Goal: Information Seeking & Learning: Find specific page/section

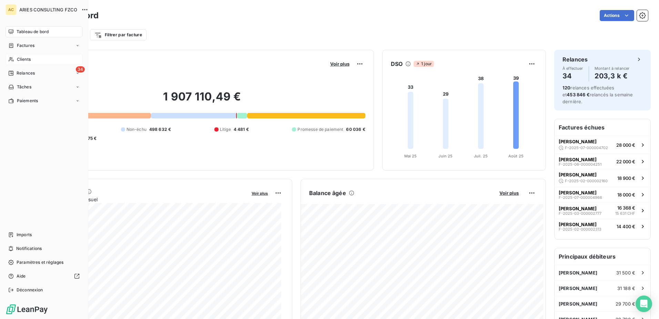
click at [23, 55] on div "Clients" at bounding box center [44, 59] width 77 height 11
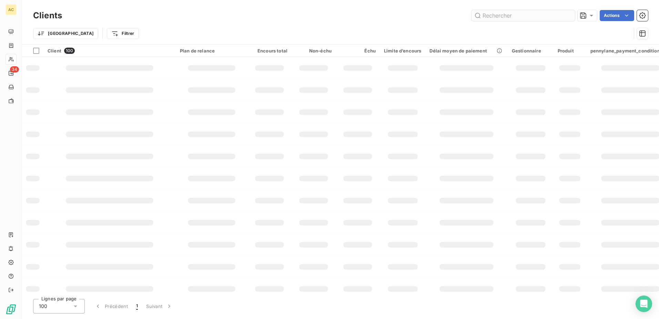
click at [528, 15] on input "text" at bounding box center [523, 15] width 103 height 11
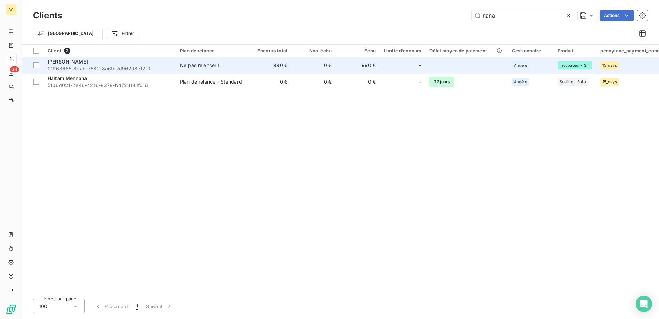
type input "nana"
click at [74, 63] on span "[PERSON_NAME]" at bounding box center [68, 62] width 40 height 6
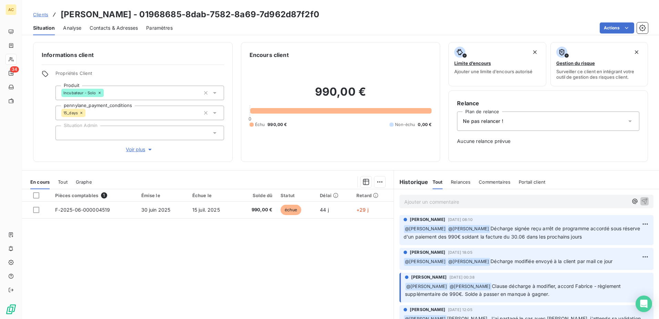
click at [47, 12] on span "Clients" at bounding box center [40, 15] width 15 height 6
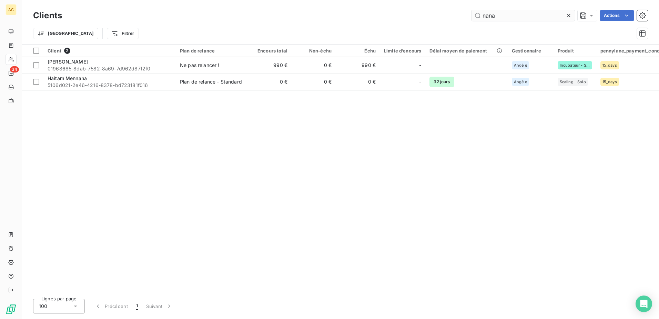
click at [539, 17] on input "nana" at bounding box center [523, 15] width 103 height 11
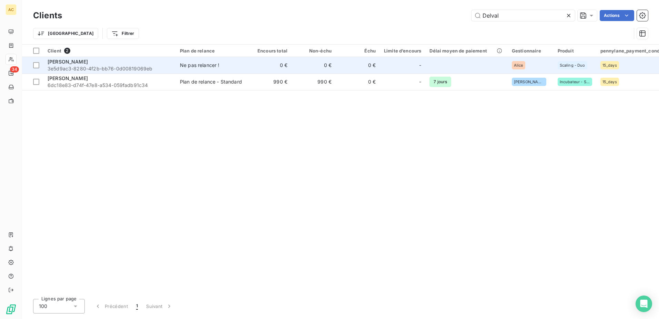
type input "Delval"
click at [130, 69] on span "3e5d9ac3-8280-4f2b-bb76-0d00819069eb" at bounding box center [110, 68] width 124 height 7
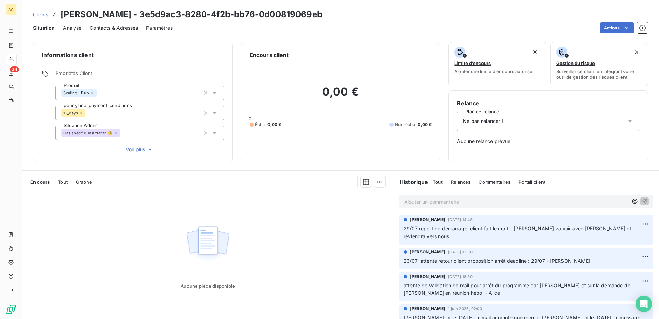
click at [442, 203] on p "Ajouter un commentaire ﻿" at bounding box center [516, 201] width 224 height 9
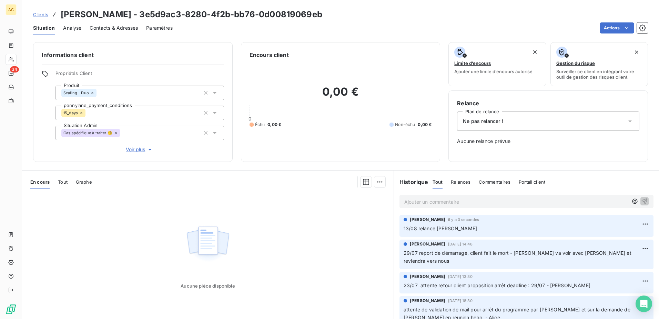
click at [41, 17] on span "Clients" at bounding box center [40, 15] width 15 height 6
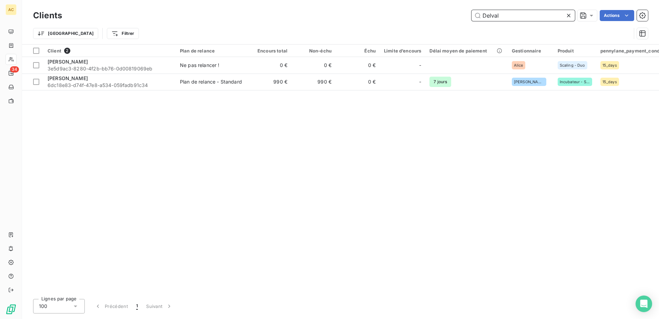
click at [516, 13] on input "Delval" at bounding box center [523, 15] width 103 height 11
paste input "[PERSON_NAME]"
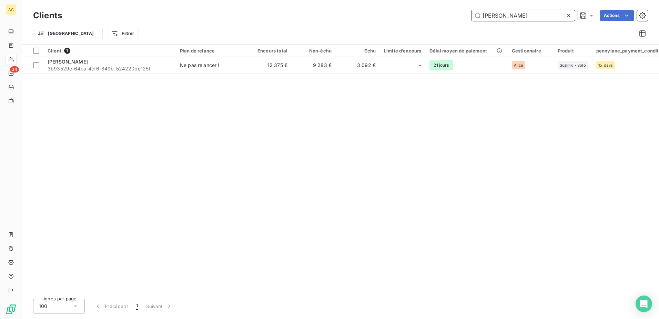
type input "[PERSON_NAME]"
click at [102, 74] on div "Client 1 Plan de relance Encours total Non-échu Échu Limite d’encours Délai moy…" at bounding box center [340, 168] width 637 height 249
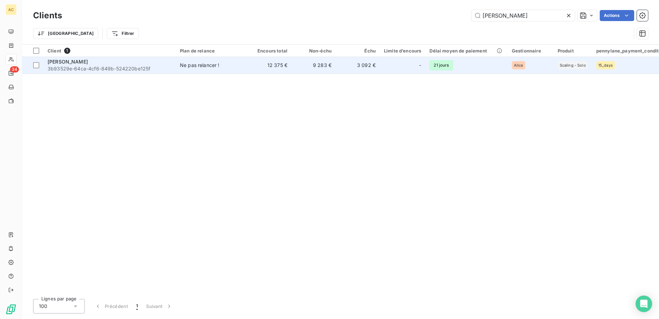
click at [105, 68] on span "3b93529e-64ca-4cf6-849b-524220be125f" at bounding box center [110, 68] width 124 height 7
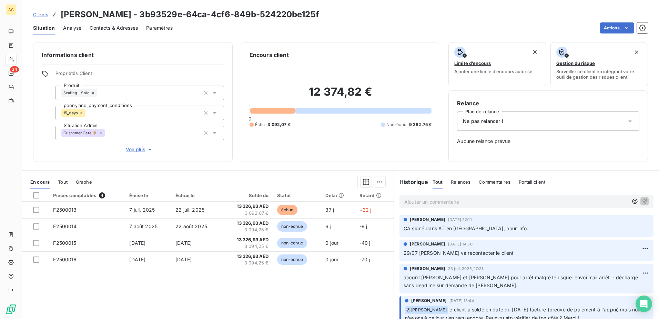
click at [465, 204] on p "Ajouter un commentaire ﻿" at bounding box center [516, 201] width 224 height 9
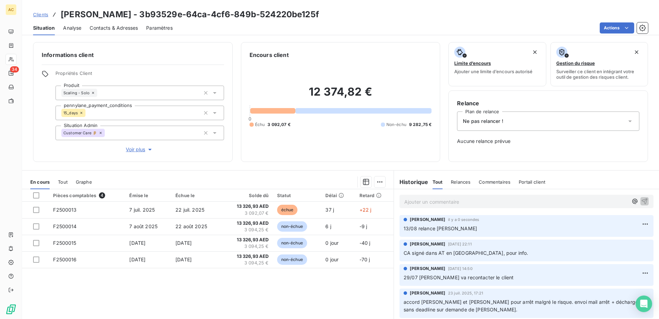
click at [39, 13] on span "Clients" at bounding box center [40, 15] width 15 height 6
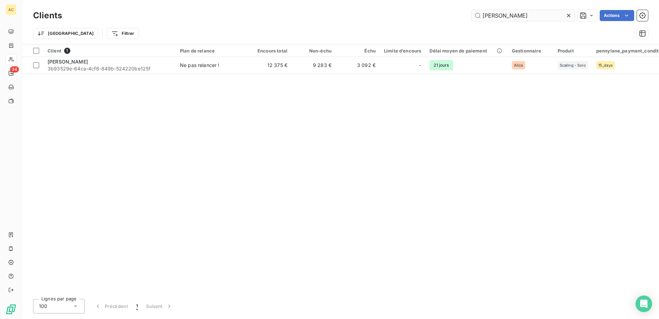
click at [501, 13] on input "[PERSON_NAME]" at bounding box center [523, 15] width 103 height 11
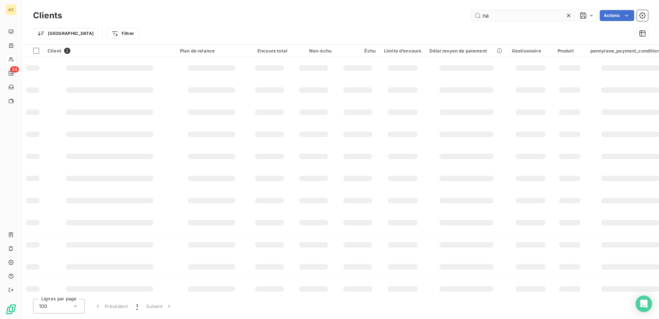
type input "n"
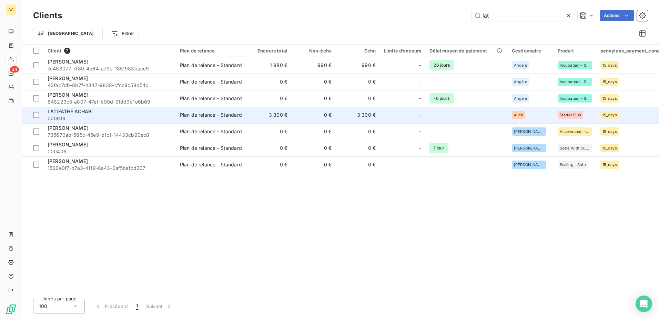
type input "lat"
click at [144, 113] on div "LATIFATHE ACHABI" at bounding box center [110, 111] width 124 height 7
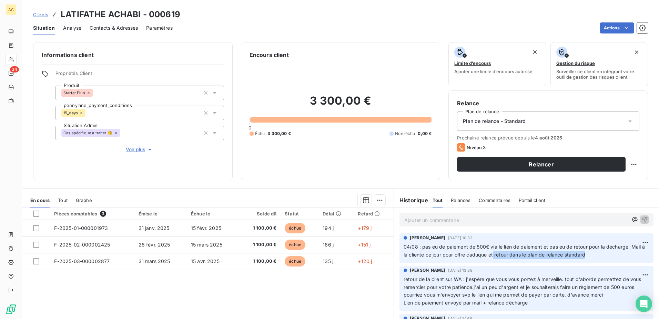
drag, startPoint x: 496, startPoint y: 256, endPoint x: 602, endPoint y: 255, distance: 106.2
click at [602, 255] on p "04/08 : pas eu de paiement de 500€ via le lien de paiement et pas eu de retour …" at bounding box center [527, 251] width 246 height 16
drag, startPoint x: 602, startPoint y: 255, endPoint x: 590, endPoint y: 255, distance: 11.7
click at [590, 255] on p "04/08 : pas eu de paiement de 500€ via le lien de paiement et pas eu de retour …" at bounding box center [527, 251] width 246 height 16
click at [46, 15] on span "Clients" at bounding box center [40, 15] width 15 height 6
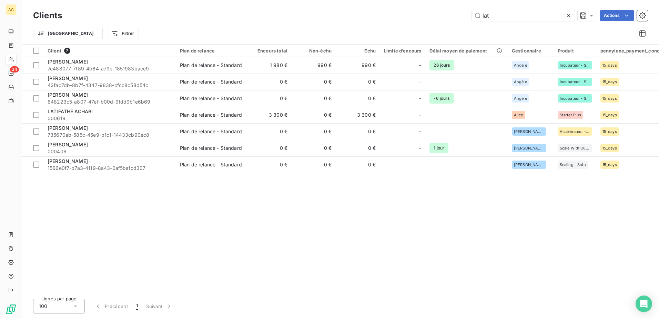
click at [134, 255] on div "Client 7 Plan de relance Encours total Non-échu Échu Limite d’encours Délai moy…" at bounding box center [340, 168] width 637 height 249
click at [489, 18] on input "lat" at bounding box center [523, 15] width 103 height 11
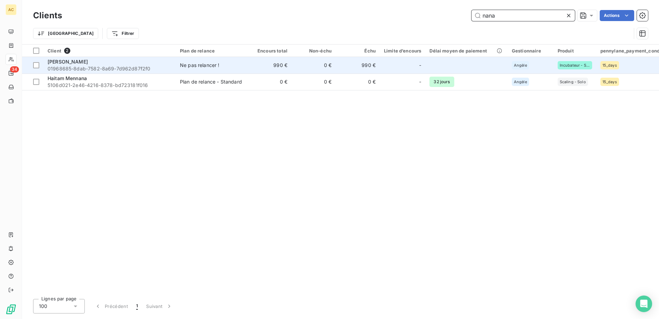
type input "nana"
click at [117, 64] on div "[PERSON_NAME]" at bounding box center [110, 61] width 124 height 7
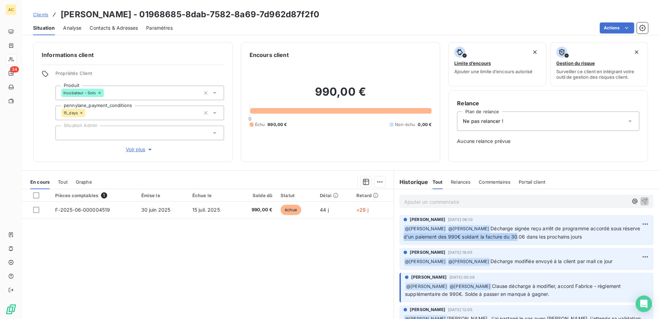
drag, startPoint x: 401, startPoint y: 237, endPoint x: 514, endPoint y: 237, distance: 113.1
click at [514, 237] on span "Décharge signée reçu arrêt de programme accordé sous réserve d'un paiement des …" at bounding box center [523, 232] width 238 height 14
drag, startPoint x: 514, startPoint y: 237, endPoint x: 558, endPoint y: 237, distance: 44.1
click at [558, 237] on span "Décharge signée reçu arrêt de programme accordé sous réserve d'un paiement des …" at bounding box center [523, 232] width 238 height 14
drag, startPoint x: 531, startPoint y: 228, endPoint x: 523, endPoint y: 236, distance: 10.7
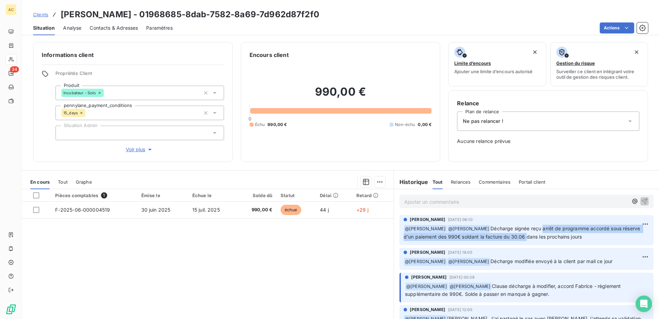
click at [523, 236] on span "Décharge signée reçu arrêt de programme accordé sous réserve d'un paiement des …" at bounding box center [523, 232] width 238 height 14
copy span "arrêt de programme accordé sous réserve d'un paiement des 990€ soldant la factu…"
click at [425, 197] on div "Ajouter un commentaire ﻿" at bounding box center [516, 200] width 224 height 9
click at [448, 199] on p "Ajouter un commentaire ﻿" at bounding box center [516, 201] width 224 height 9
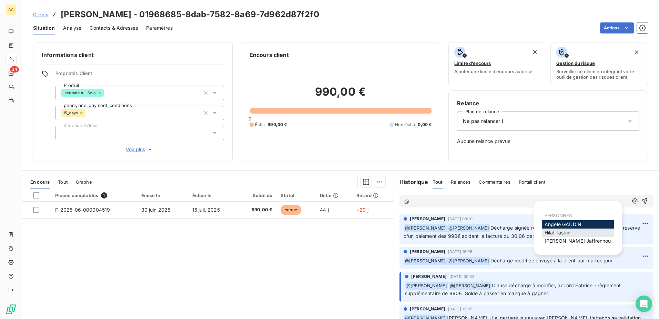
click at [555, 233] on span "[PERSON_NAME]" at bounding box center [558, 232] width 26 height 6
click at [556, 241] on span "[PERSON_NAME]" at bounding box center [578, 241] width 67 height 6
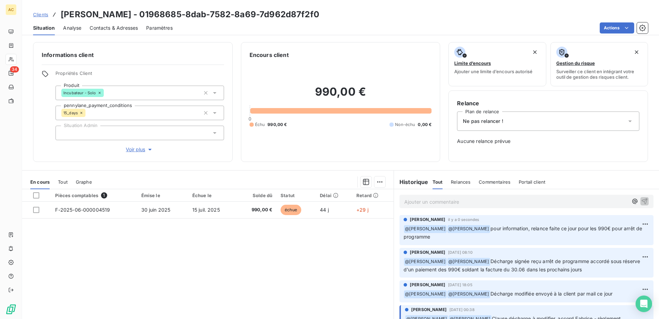
click at [240, 248] on div "Pièces comptables 1 Émise le Échue le Solde dû Statut Délai Retard F-2025-06-00…" at bounding box center [208, 255] width 372 height 133
click at [42, 16] on span "Clients" at bounding box center [40, 15] width 15 height 6
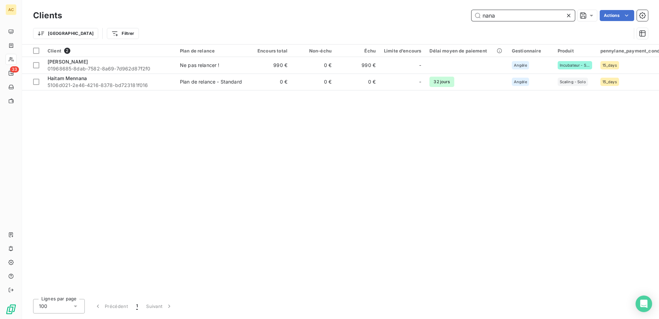
click at [490, 13] on input "nana" at bounding box center [523, 15] width 103 height 11
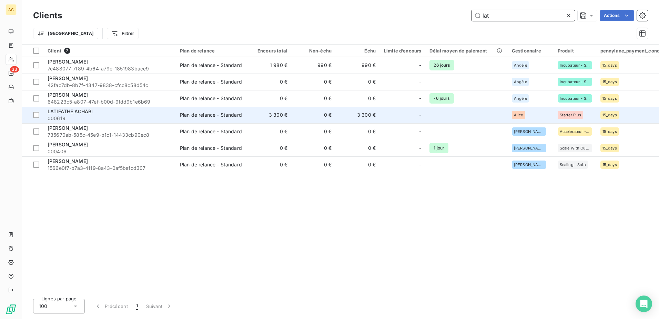
type input "lat"
click at [112, 108] on div "LATIFATHE ACHABI" at bounding box center [110, 111] width 124 height 7
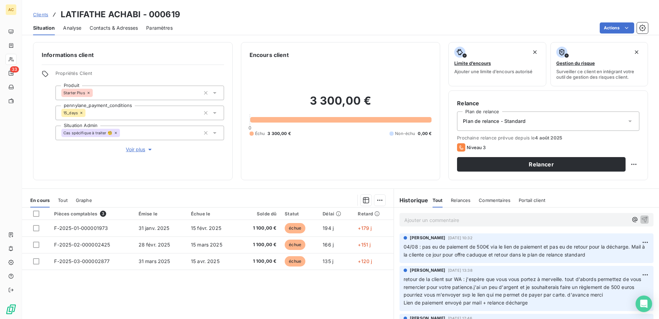
click at [136, 150] on span "Voir plus" at bounding box center [140, 149] width 28 height 7
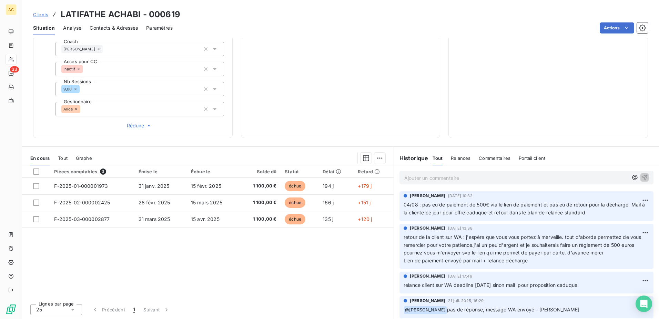
scroll to position [209, 0]
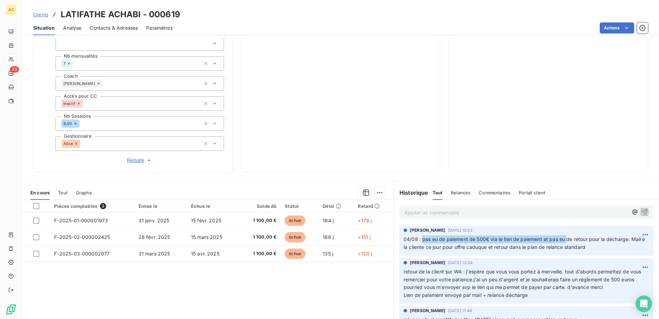
drag, startPoint x: 505, startPoint y: 240, endPoint x: 564, endPoint y: 240, distance: 59.3
click at [564, 240] on span "04/08 : pas eu de paiement de 500€ via le lien de paiement et pas eu de retour …" at bounding box center [525, 243] width 243 height 14
drag, startPoint x: 564, startPoint y: 240, endPoint x: 562, endPoint y: 251, distance: 11.3
click at [562, 251] on p "04/08 : pas eu de paiement de 500€ via le lien de paiement et pas eu de retour …" at bounding box center [527, 243] width 246 height 16
click at [421, 209] on p "Ajouter un commentaire ﻿" at bounding box center [516, 212] width 224 height 9
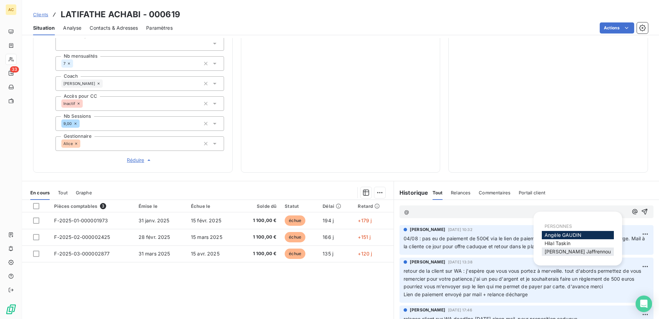
click at [570, 252] on span "[PERSON_NAME]" at bounding box center [578, 251] width 67 height 6
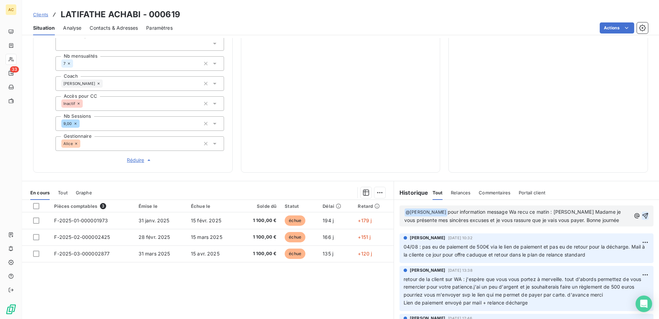
click at [642, 217] on icon "button" at bounding box center [645, 215] width 7 height 7
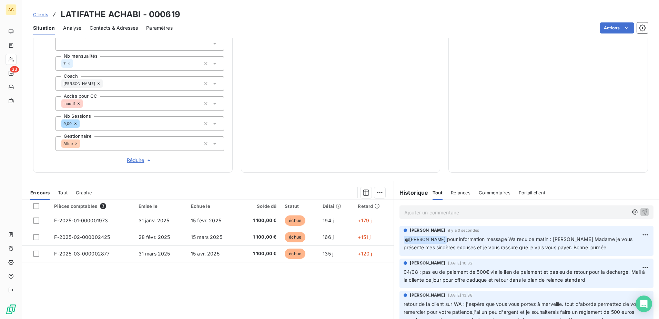
click at [103, 145] on div "Alice" at bounding box center [139, 143] width 169 height 14
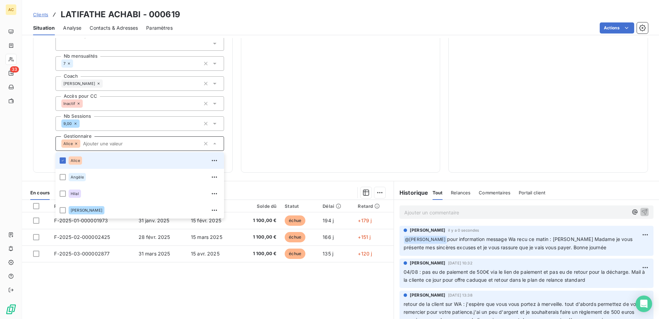
click at [75, 145] on icon at bounding box center [76, 143] width 4 height 4
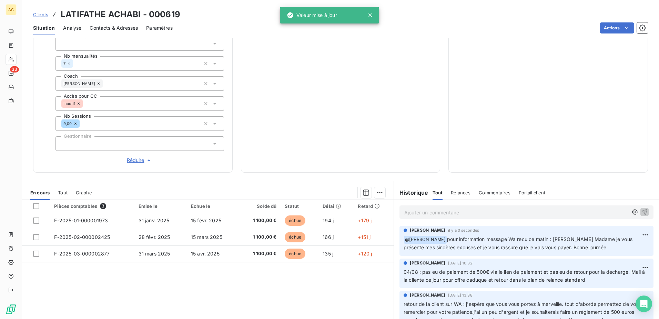
click at [75, 145] on div at bounding box center [139, 143] width 169 height 14
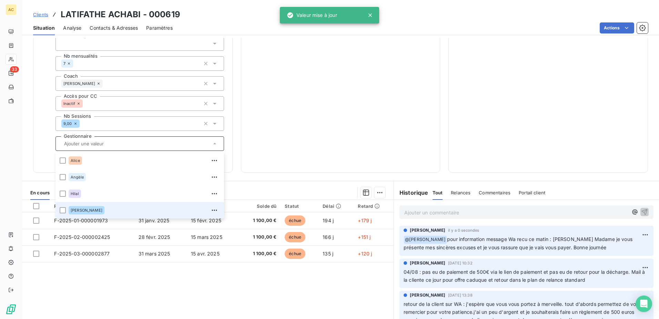
click at [80, 208] on div "[PERSON_NAME]" at bounding box center [87, 210] width 36 height 8
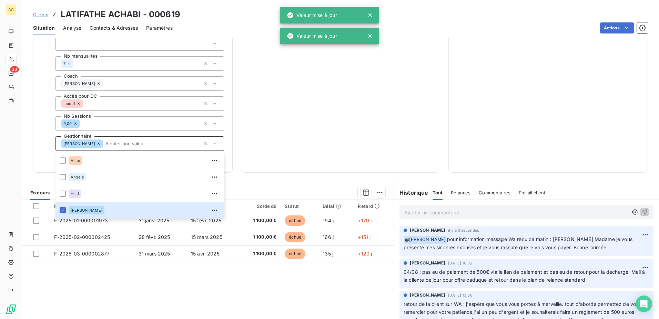
click at [39, 142] on div "Informations client Propriétés Client Produit Starter Plus pennylane_payment_co…" at bounding box center [133, 3] width 200 height 340
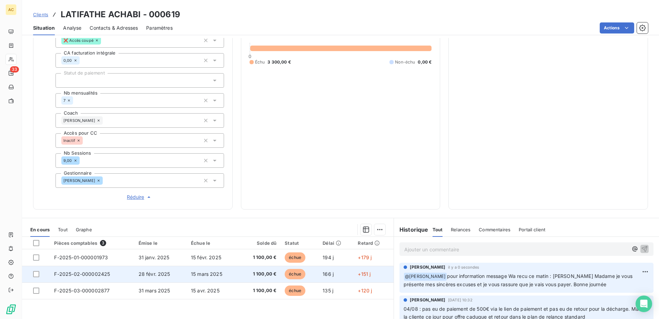
scroll to position [244, 0]
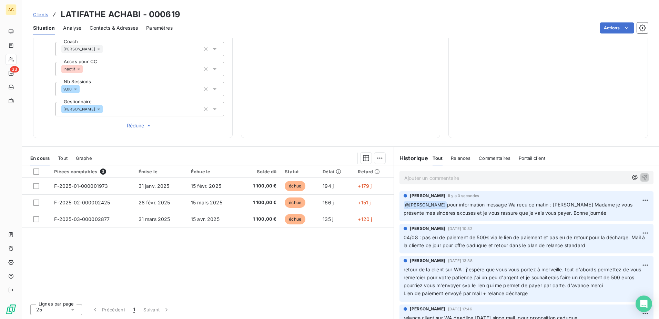
click at [138, 125] on span "Réduire" at bounding box center [140, 125] width 26 height 7
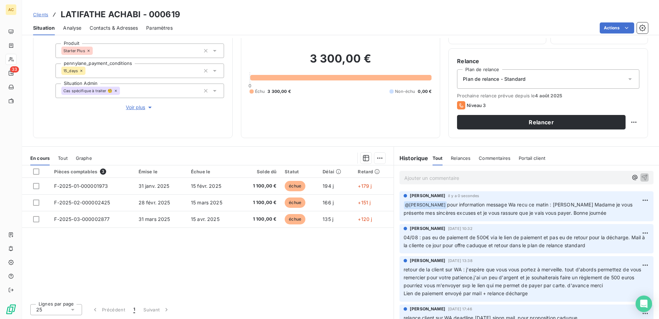
scroll to position [24, 0]
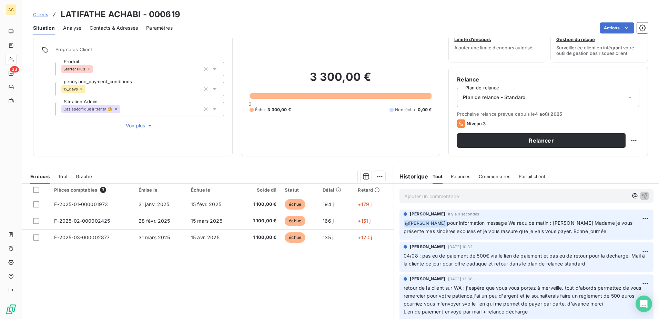
click at [138, 273] on div "Pièces comptables 3 Émise le Échue le Solde dû Statut Délai Retard F-2025-01-00…" at bounding box center [208, 249] width 372 height 133
click at [45, 15] on span "Clients" at bounding box center [40, 15] width 15 height 6
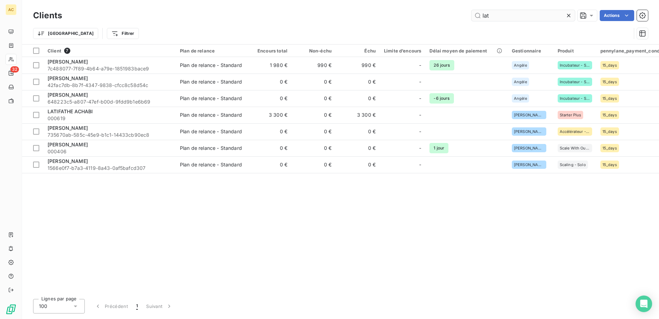
click at [512, 20] on input "lat" at bounding box center [523, 15] width 103 height 11
click at [512, 19] on input "lat" at bounding box center [523, 15] width 103 height 11
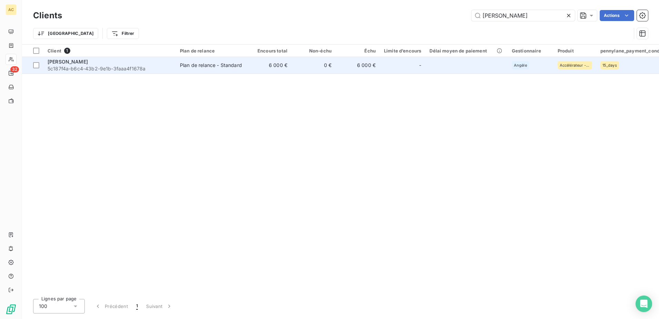
type input "[PERSON_NAME]"
click at [160, 70] on span "5c187f4a-b6c4-43b2-9e1b-3faaa4f1678a" at bounding box center [110, 68] width 124 height 7
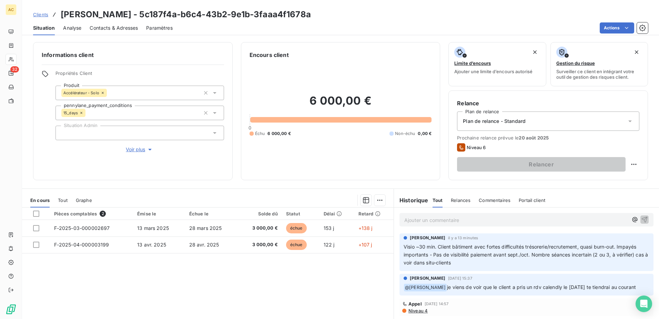
click at [103, 29] on span "Contacts & Adresses" at bounding box center [114, 27] width 48 height 7
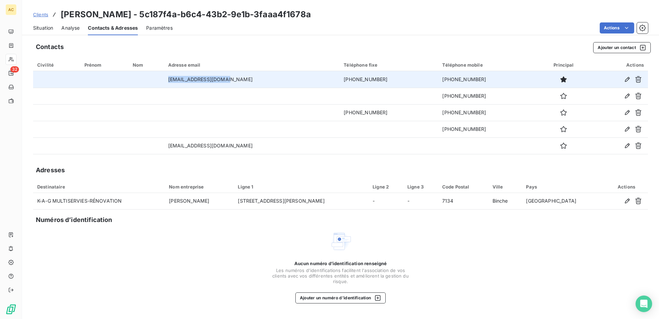
drag, startPoint x: 248, startPoint y: 80, endPoint x: 184, endPoint y: 80, distance: 63.8
click at [184, 80] on td "[EMAIL_ADDRESS][DOMAIN_NAME]" at bounding box center [252, 79] width 176 height 17
copy td "[EMAIL_ADDRESS][DOMAIN_NAME]"
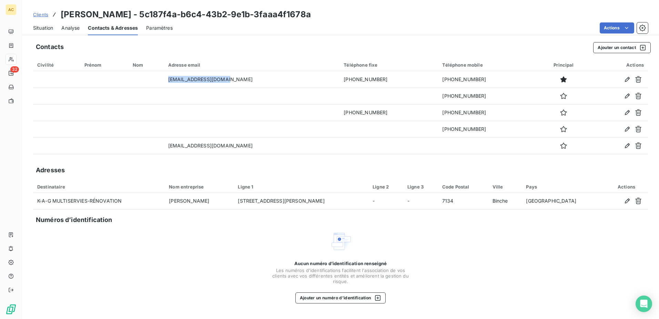
click at [42, 28] on span "Situation" at bounding box center [43, 27] width 20 height 7
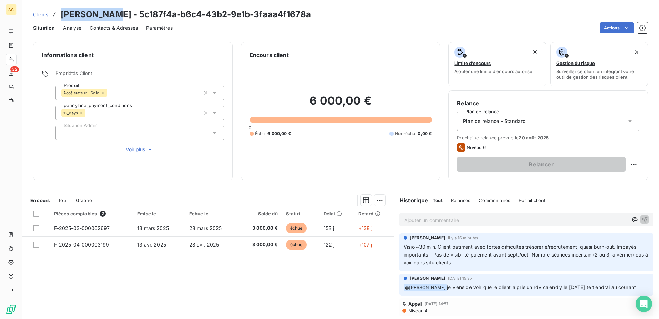
drag, startPoint x: 110, startPoint y: 13, endPoint x: 62, endPoint y: 12, distance: 48.3
click at [62, 12] on h3 "[PERSON_NAME] - 5c187f4a-b6c4-43b2-9e1b-3faaa4f1678a" at bounding box center [186, 14] width 250 height 12
copy h3 "[PERSON_NAME]"
click at [39, 13] on span "Clients" at bounding box center [40, 15] width 15 height 6
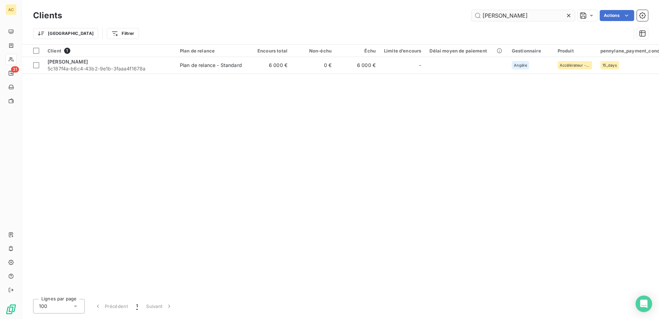
click at [508, 15] on input "[PERSON_NAME]" at bounding box center [523, 15] width 103 height 11
click at [506, 15] on input "[PERSON_NAME]" at bounding box center [523, 15] width 103 height 11
click at [535, 15] on input "[PERSON_NAME]" at bounding box center [523, 15] width 103 height 11
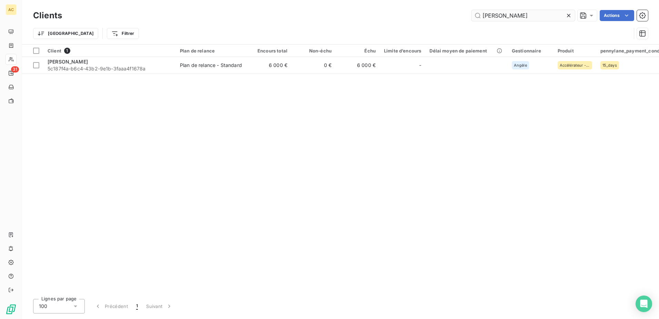
click at [535, 15] on input "[PERSON_NAME]" at bounding box center [523, 15] width 103 height 11
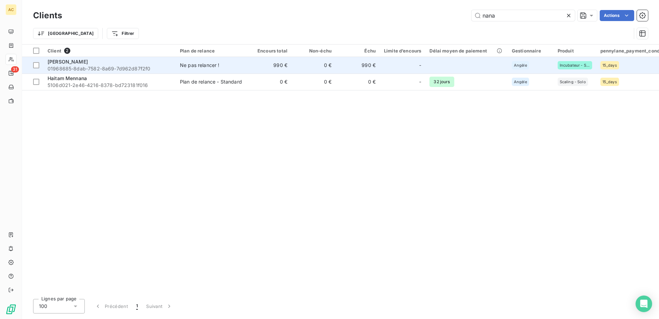
type input "nana"
click at [104, 71] on span "01968685-8dab-7582-8a69-7d962d87f2f0" at bounding box center [110, 68] width 124 height 7
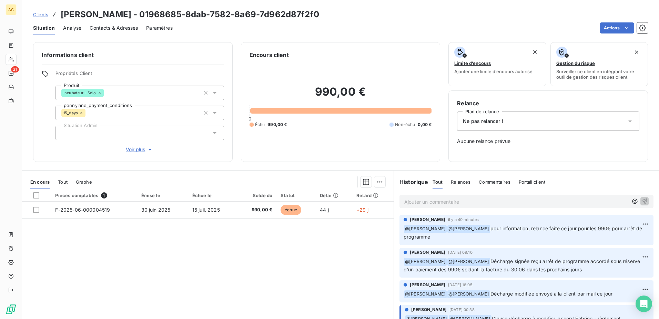
click at [431, 197] on p "Ajouter un commentaire ﻿" at bounding box center [516, 201] width 224 height 9
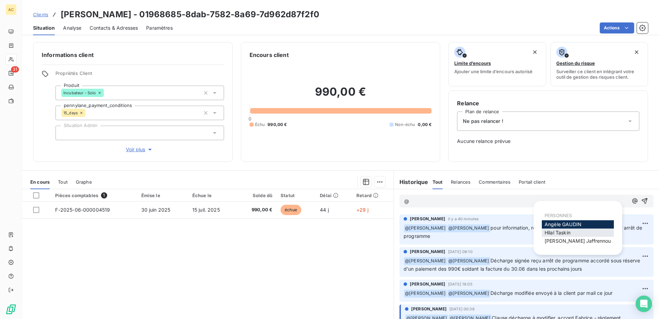
click at [562, 234] on span "[PERSON_NAME]" at bounding box center [558, 232] width 26 height 6
click at [565, 239] on span "[PERSON_NAME]" at bounding box center [578, 241] width 67 height 6
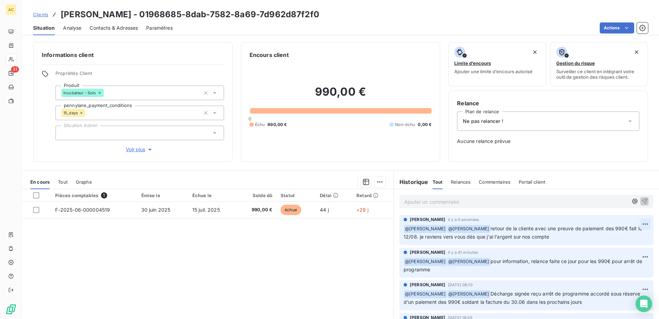
click at [640, 222] on html "AC 31 Clients [PERSON_NAME] - 01968685-8dab-7582-8a69-7d962d87f2f0 Situation An…" at bounding box center [329, 159] width 659 height 319
click at [626, 241] on div "Editer" at bounding box center [618, 238] width 39 height 11
click at [527, 237] on span "retour de la cliente avec une preuve de paiement des 990€ fait le 12/08. je rev…" at bounding box center [521, 232] width 235 height 14
click at [557, 235] on p "﻿ @ [PERSON_NAME] ﻿ ﻿ @ [PERSON_NAME] ﻿ retour de la cliente avec une preuve de…" at bounding box center [523, 232] width 238 height 16
click at [643, 232] on icon "button" at bounding box center [646, 232] width 7 height 7
